Goal: Information Seeking & Learning: Check status

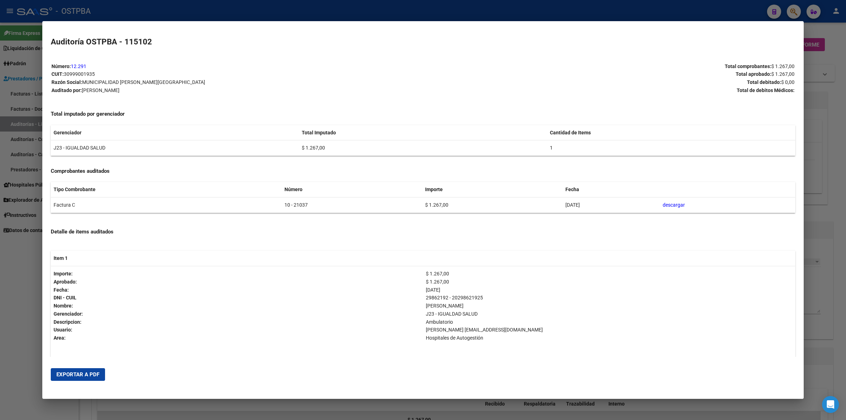
click at [845, 279] on div at bounding box center [423, 210] width 846 height 420
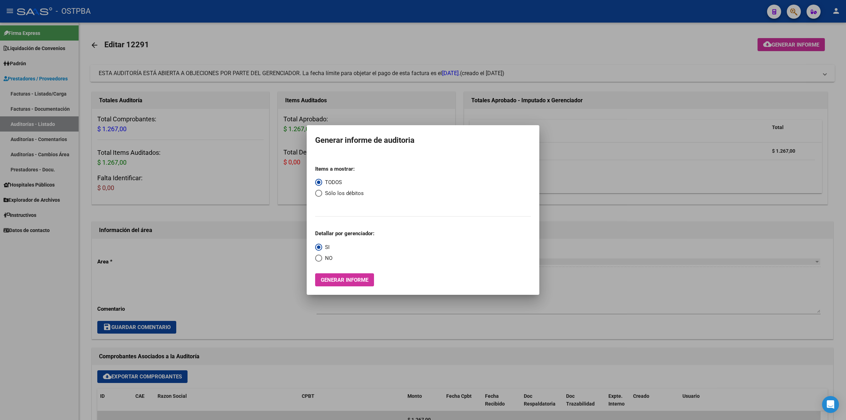
click at [614, 42] on div at bounding box center [423, 210] width 846 height 420
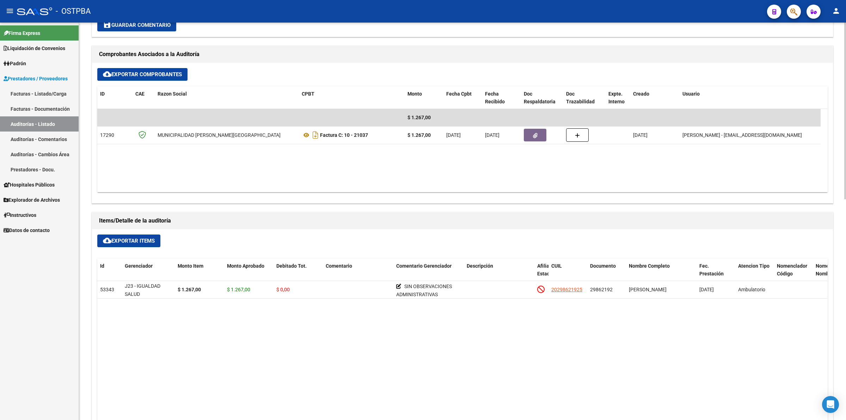
scroll to position [308, 0]
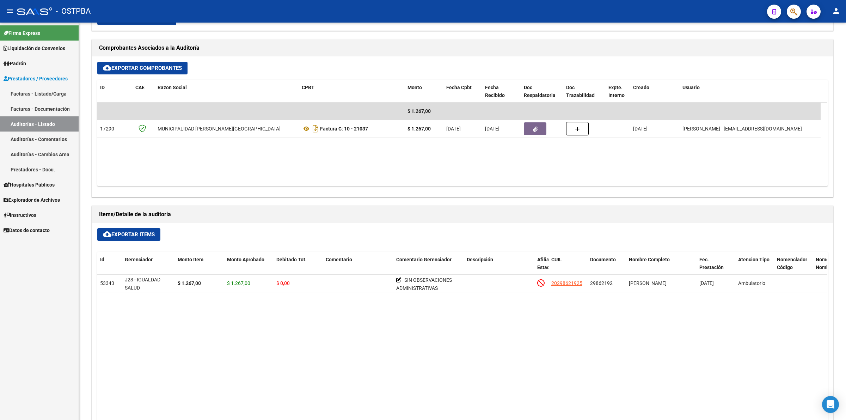
click at [41, 118] on link "Auditorías - Listado" at bounding box center [39, 123] width 79 height 15
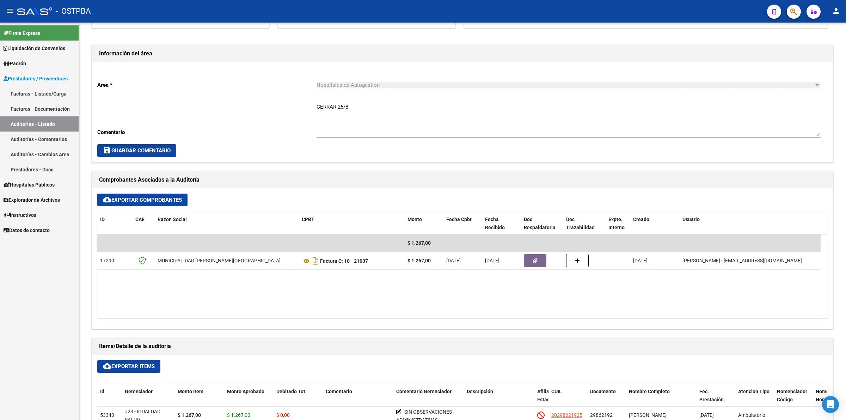
scroll to position [264, 0]
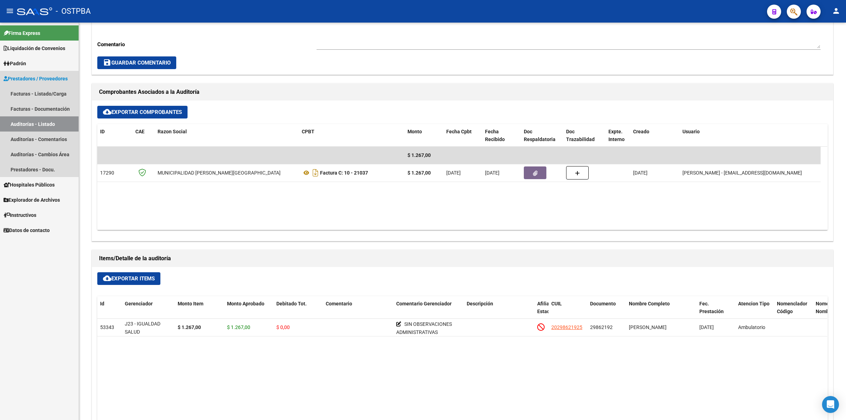
click at [55, 119] on link "Auditorías - Listado" at bounding box center [39, 123] width 79 height 15
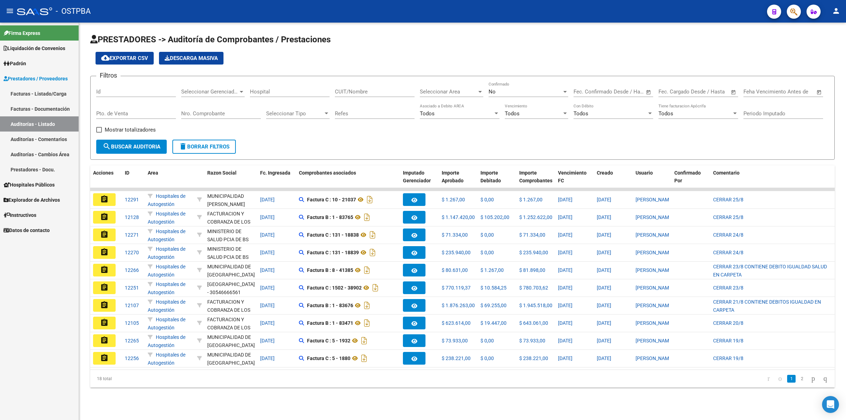
click at [526, 88] on div "No" at bounding box center [524, 91] width 73 height 6
click at [526, 88] on span "No" at bounding box center [528, 91] width 80 height 16
click at [479, 89] on div at bounding box center [480, 92] width 6 height 6
click at [448, 165] on span "Medicacion" at bounding box center [461, 166] width 82 height 16
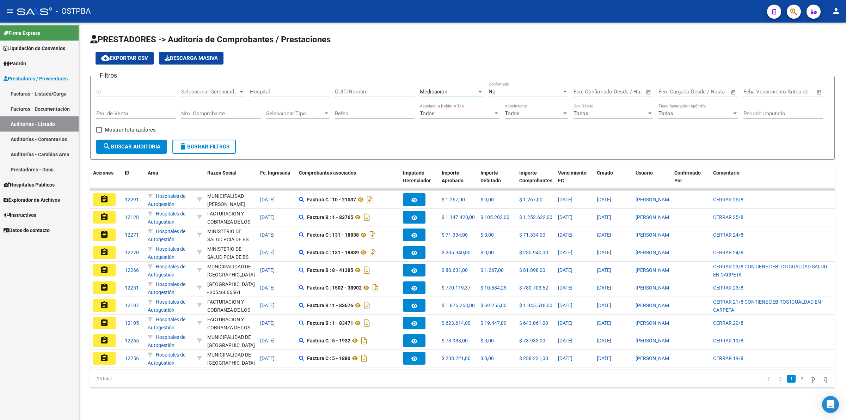
click at [134, 144] on span "search Buscar Auditoria" at bounding box center [132, 146] width 58 height 6
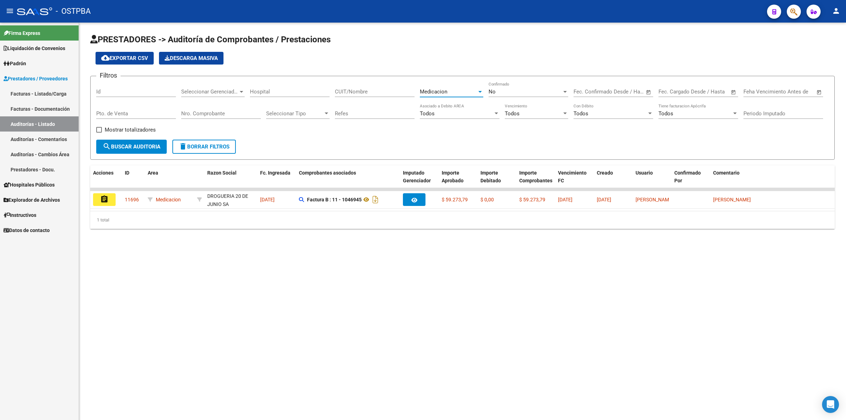
click at [444, 89] on span "Medicacion" at bounding box center [433, 91] width 27 height 6
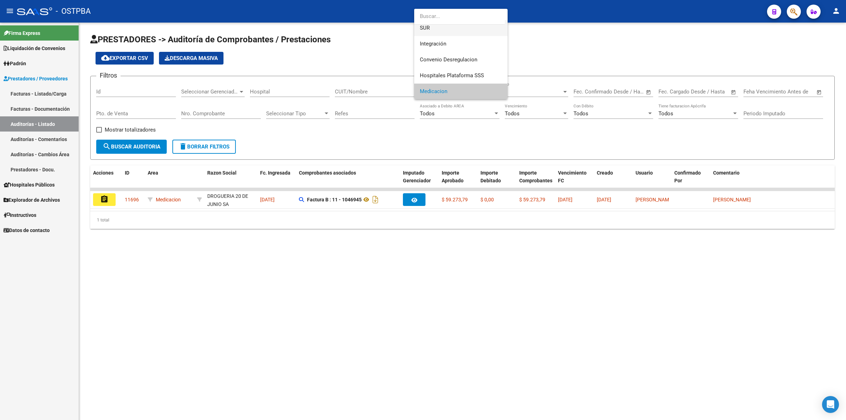
click at [439, 27] on span "SUR" at bounding box center [461, 28] width 82 height 16
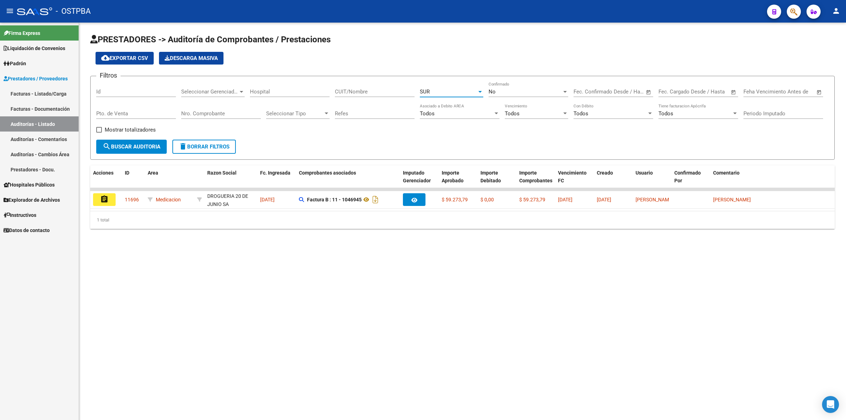
scroll to position [32, 0]
click at [128, 143] on span "search Buscar Auditoria" at bounding box center [132, 146] width 58 height 6
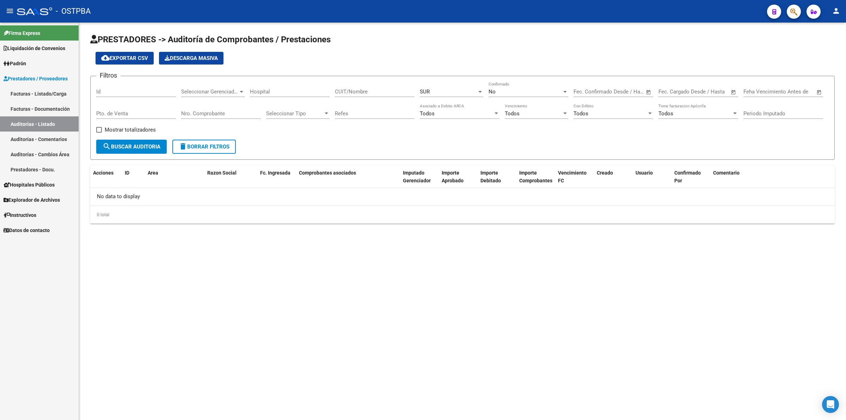
click at [467, 93] on div "SUR" at bounding box center [448, 91] width 57 height 6
click at [452, 92] on span "SUR" at bounding box center [461, 91] width 82 height 16
click at [448, 92] on div "SUR" at bounding box center [448, 91] width 57 height 6
click at [447, 90] on span "SUR" at bounding box center [461, 91] width 82 height 16
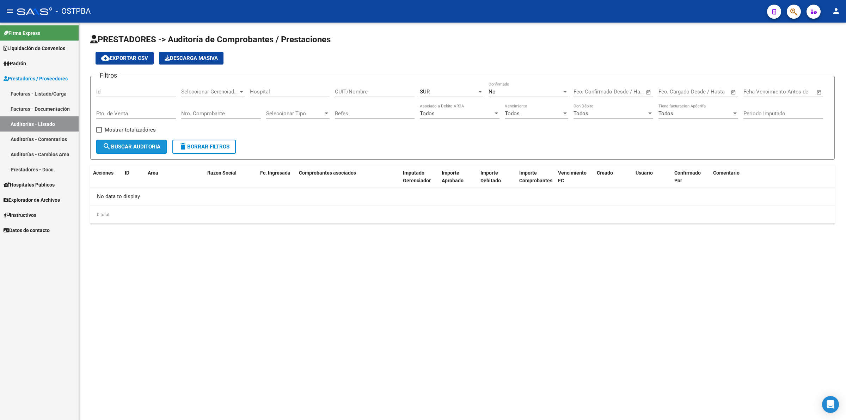
click at [155, 149] on button "search Buscar Auditoria" at bounding box center [131, 147] width 70 height 14
click at [531, 88] on div "No" at bounding box center [524, 91] width 73 height 6
click at [524, 57] on span "Todos" at bounding box center [528, 59] width 80 height 16
click at [141, 143] on span "search Buscar Auditoria" at bounding box center [132, 146] width 58 height 6
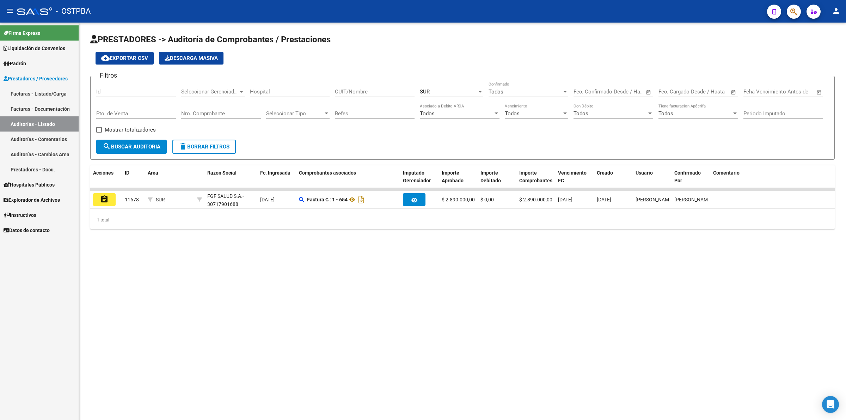
click at [282, 273] on mat-sidenav-content "PRESTADORES -> Auditoría de Comprobantes / Prestaciones cloud_download Exportar…" at bounding box center [462, 221] width 767 height 397
click at [451, 86] on div "SUR Seleccionar Area" at bounding box center [451, 89] width 63 height 15
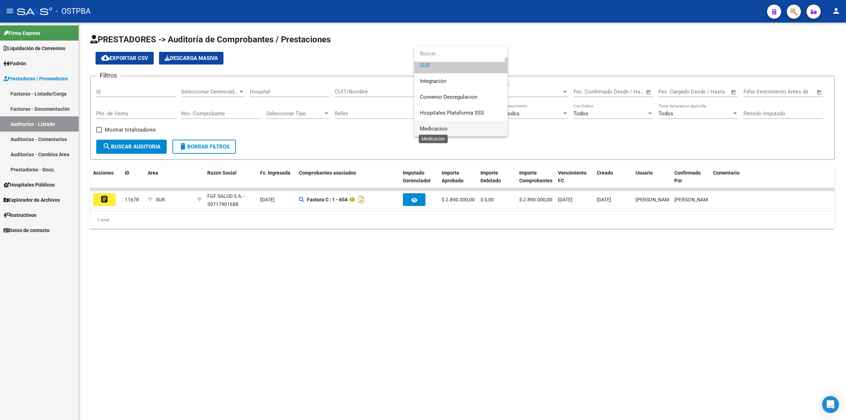
click at [440, 128] on span "Medicacion" at bounding box center [433, 128] width 27 height 6
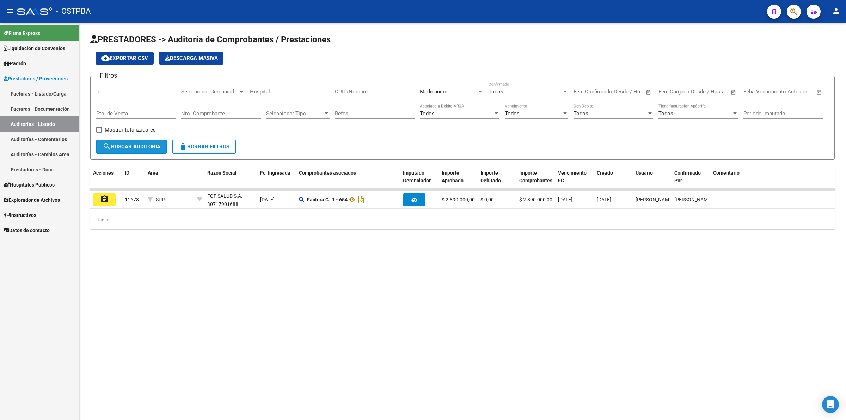
click at [147, 140] on button "search Buscar Auditoria" at bounding box center [131, 147] width 70 height 14
click at [322, 261] on mat-sidenav-content "PRESTADORES -> Auditoría de Comprobantes / Prestaciones cloud_download Exportar…" at bounding box center [462, 221] width 767 height 397
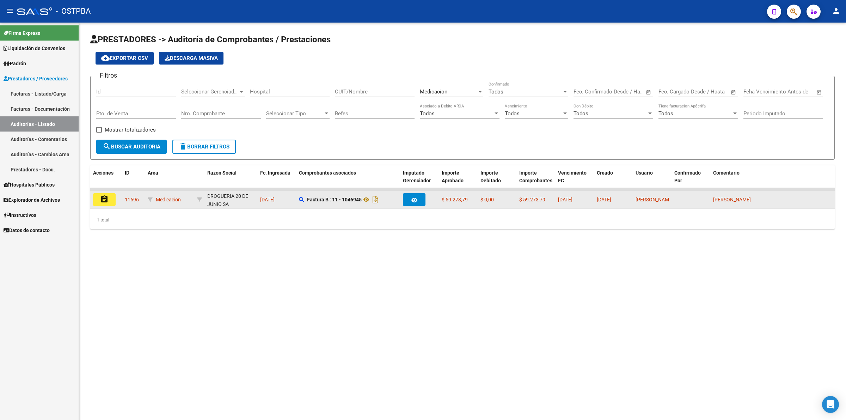
click at [106, 197] on mat-icon "assignment" at bounding box center [104, 199] width 8 height 8
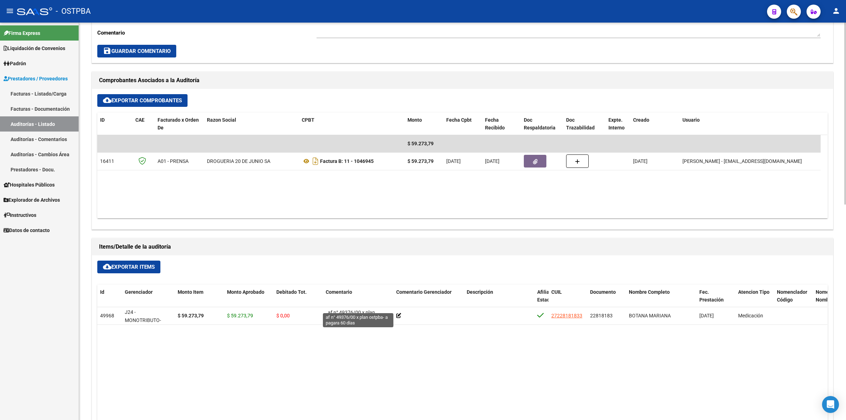
scroll to position [264, 0]
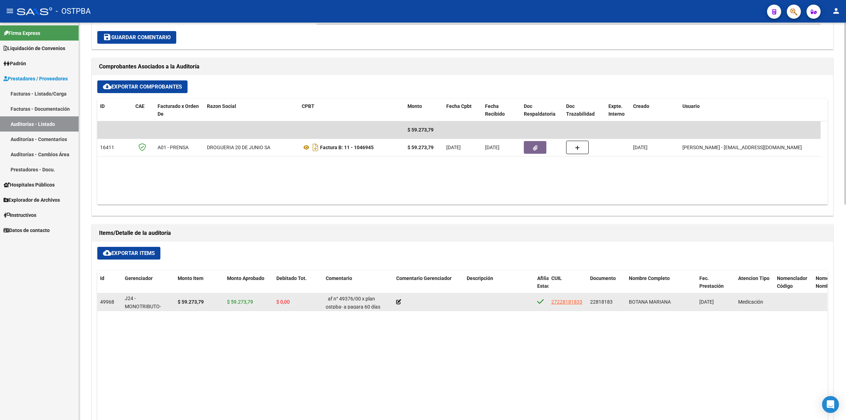
click at [396, 301] on icon at bounding box center [398, 301] width 5 height 5
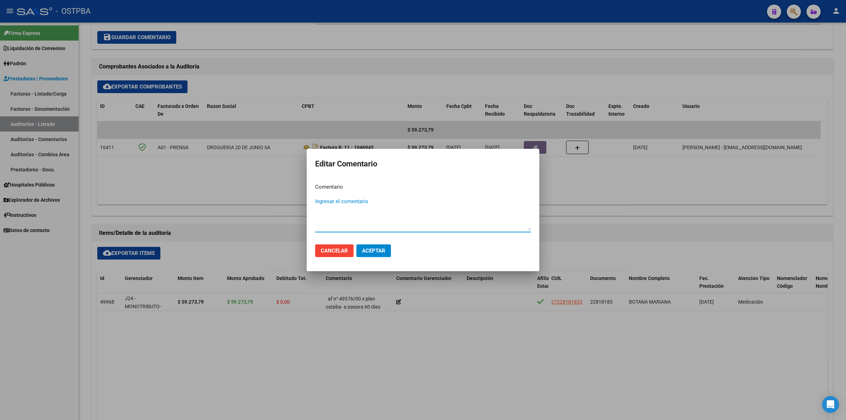
click at [395, 328] on div at bounding box center [423, 210] width 846 height 420
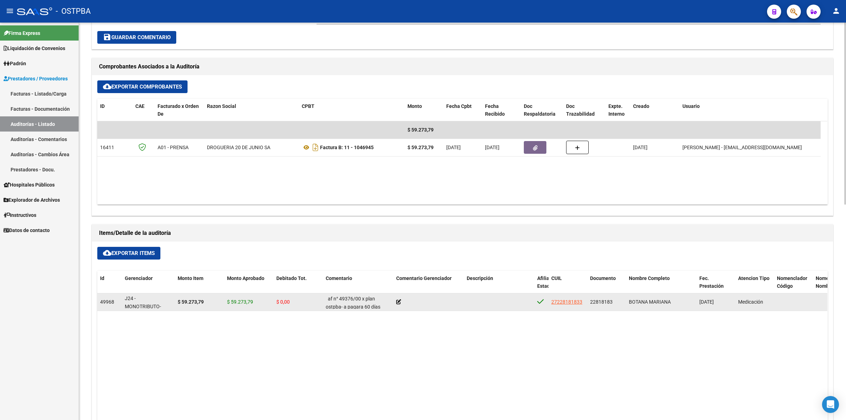
drag, startPoint x: 584, startPoint y: 304, endPoint x: 550, endPoint y: 300, distance: 33.7
click at [550, 300] on datatable-body-cell "27228181833" at bounding box center [567, 301] width 39 height 17
copy span "27228181833"
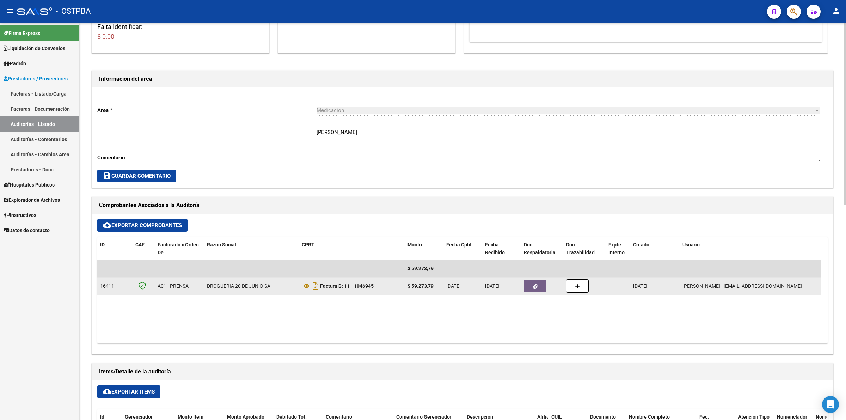
scroll to position [132, 0]
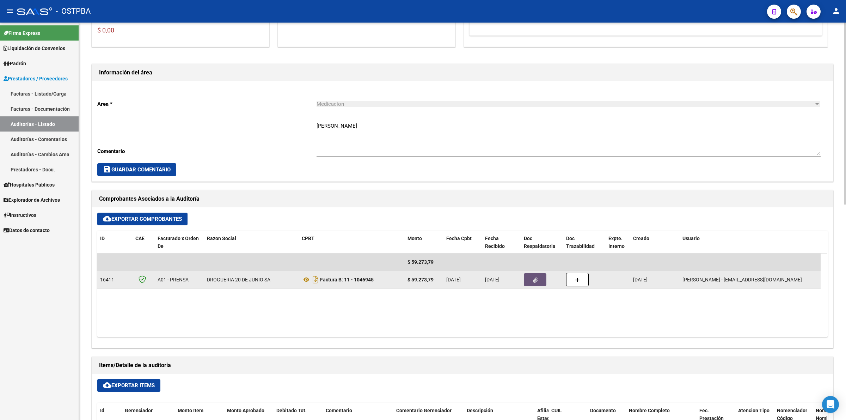
click at [534, 277] on icon "button" at bounding box center [535, 279] width 5 height 5
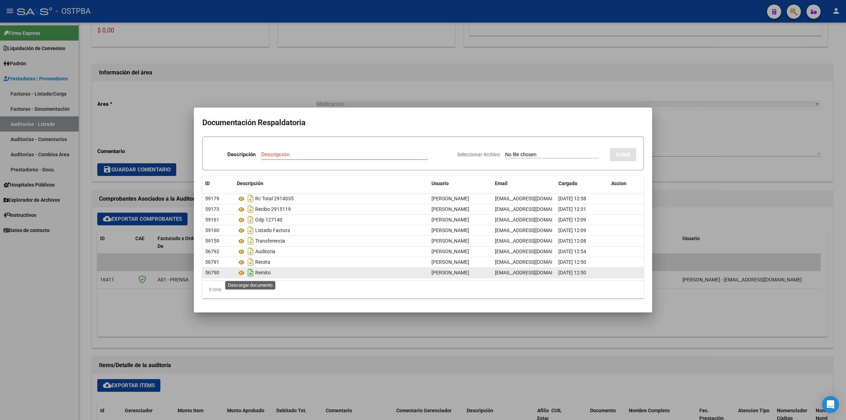
click at [249, 271] on icon "Descargar documento" at bounding box center [250, 272] width 9 height 11
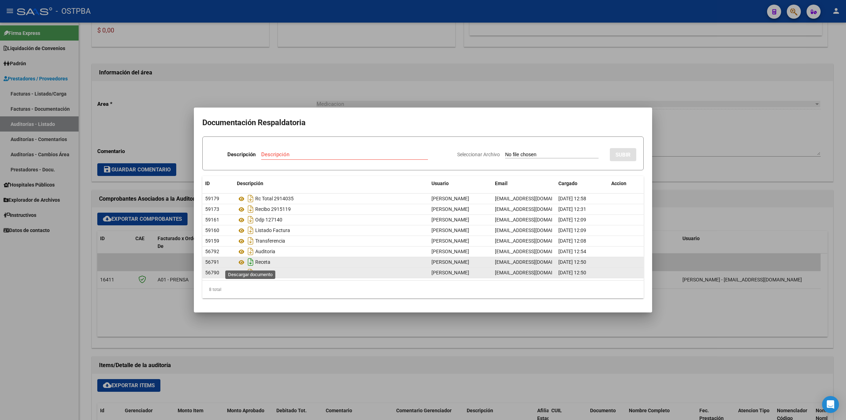
click at [251, 263] on icon "Descargar documento" at bounding box center [250, 261] width 9 height 11
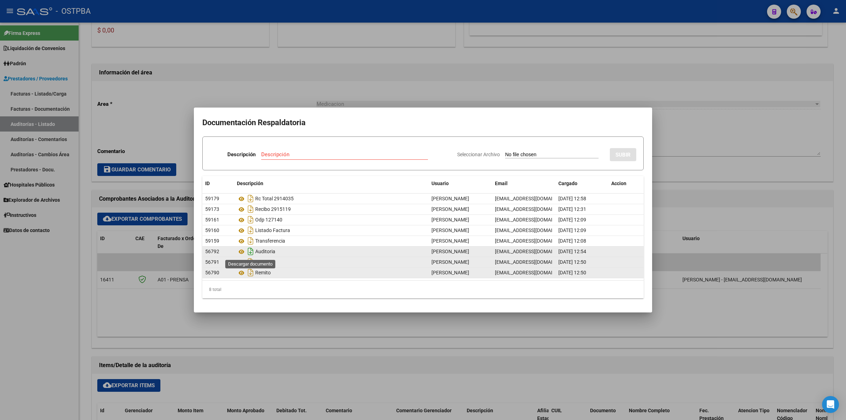
click at [252, 253] on icon "Descargar documento" at bounding box center [250, 251] width 9 height 11
click at [249, 241] on icon "Descargar documento" at bounding box center [250, 240] width 9 height 11
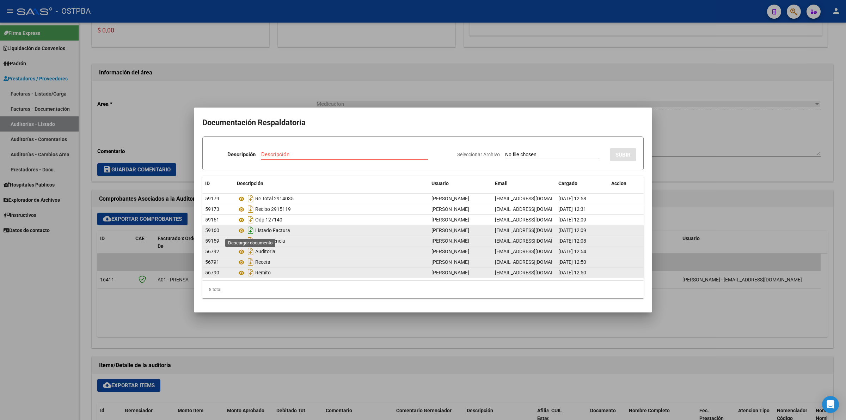
click at [252, 231] on icon "Descargar documento" at bounding box center [250, 229] width 9 height 11
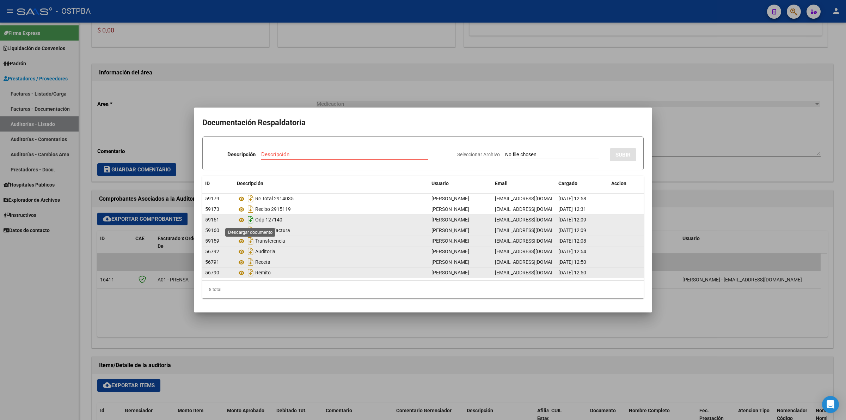
click at [252, 219] on icon "Descargar documento" at bounding box center [250, 219] width 9 height 11
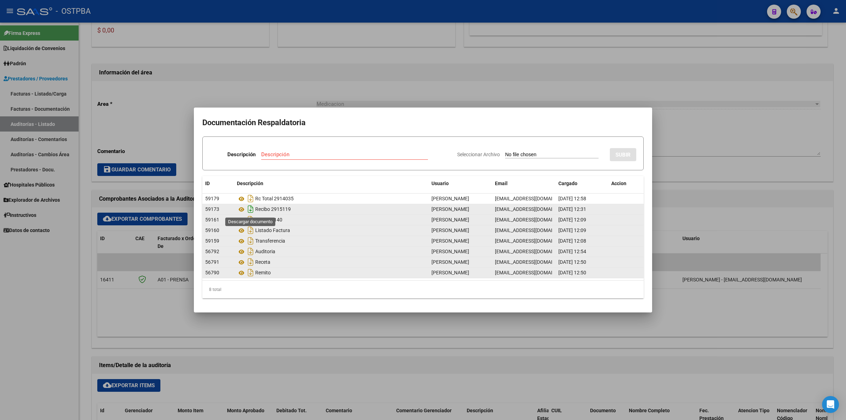
click at [250, 208] on icon "Descargar documento" at bounding box center [250, 208] width 9 height 11
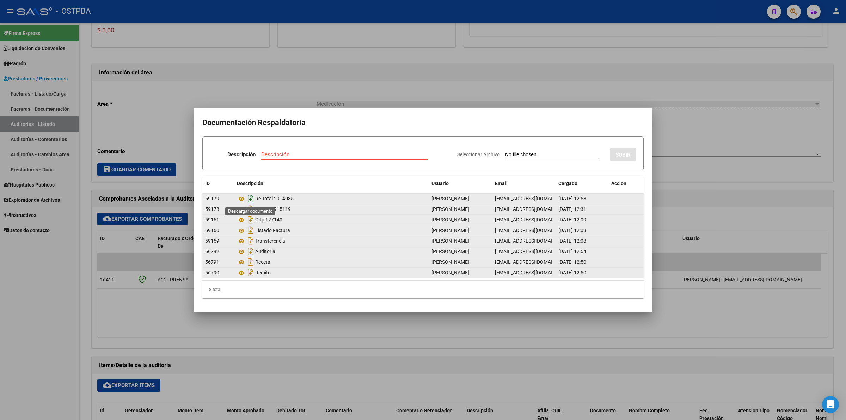
click at [251, 198] on icon "Descargar documento" at bounding box center [250, 198] width 9 height 11
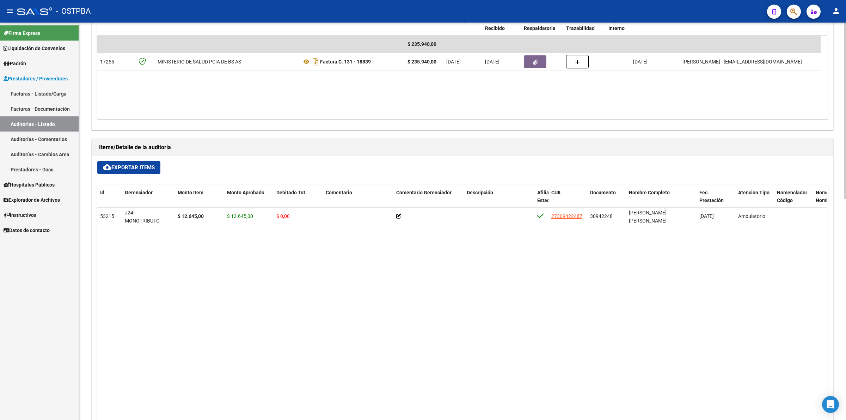
scroll to position [396, 0]
